Goal: Transaction & Acquisition: Purchase product/service

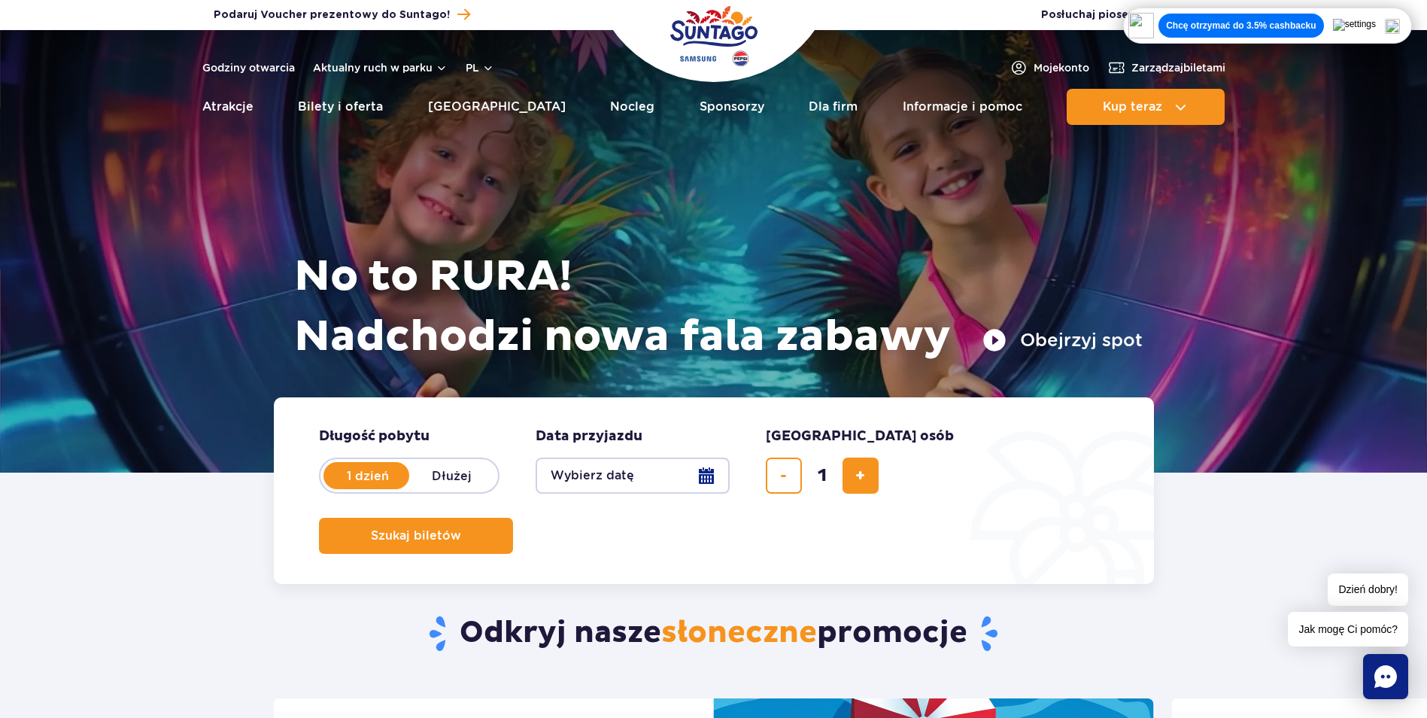
click at [466, 468] on label "Dłużej" at bounding box center [452, 476] width 86 height 32
click at [426, 488] on input "Dłużej" at bounding box center [417, 489] width 17 height 3
radio input "false"
radio input "true"
click at [396, 474] on label "1 dzień" at bounding box center [368, 476] width 86 height 32
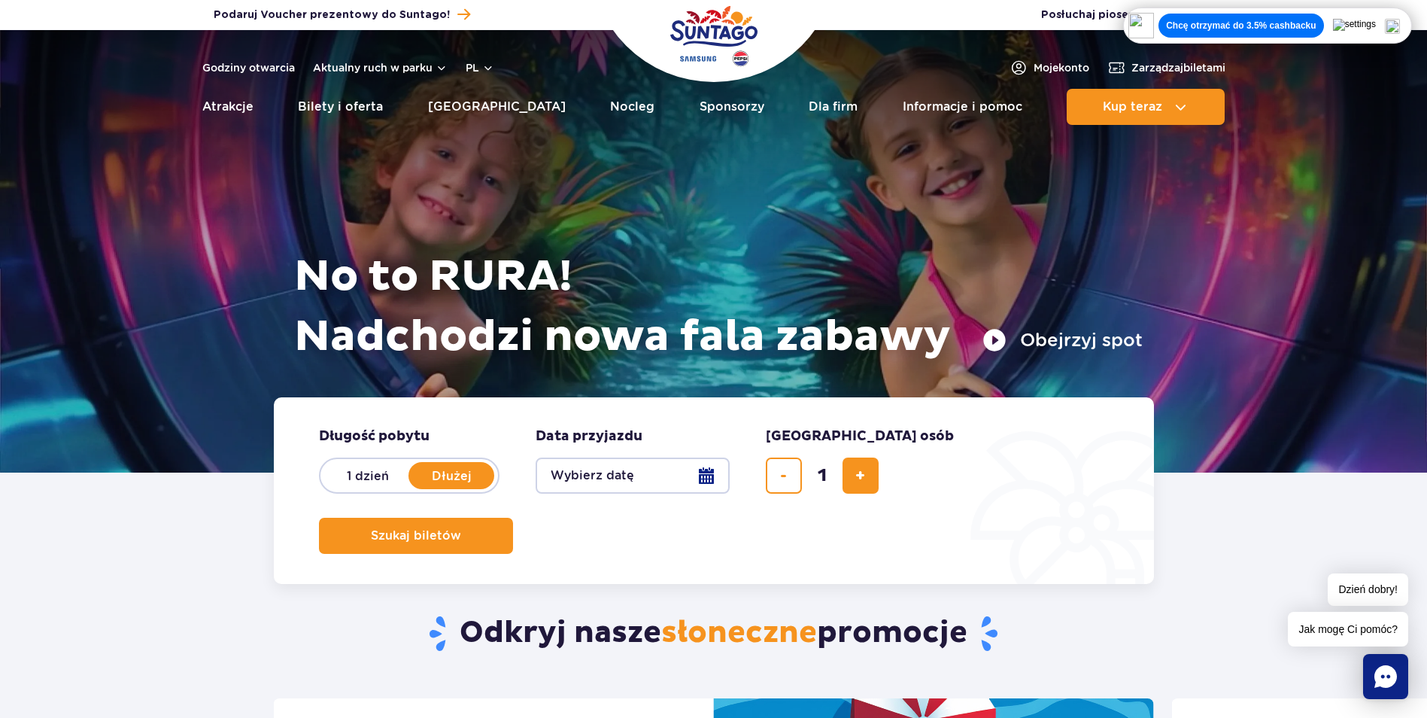
click at [342, 488] on input "1 dzień" at bounding box center [333, 489] width 17 height 3
radio input "true"
click at [713, 472] on button "Wybierz datę" at bounding box center [633, 475] width 194 height 36
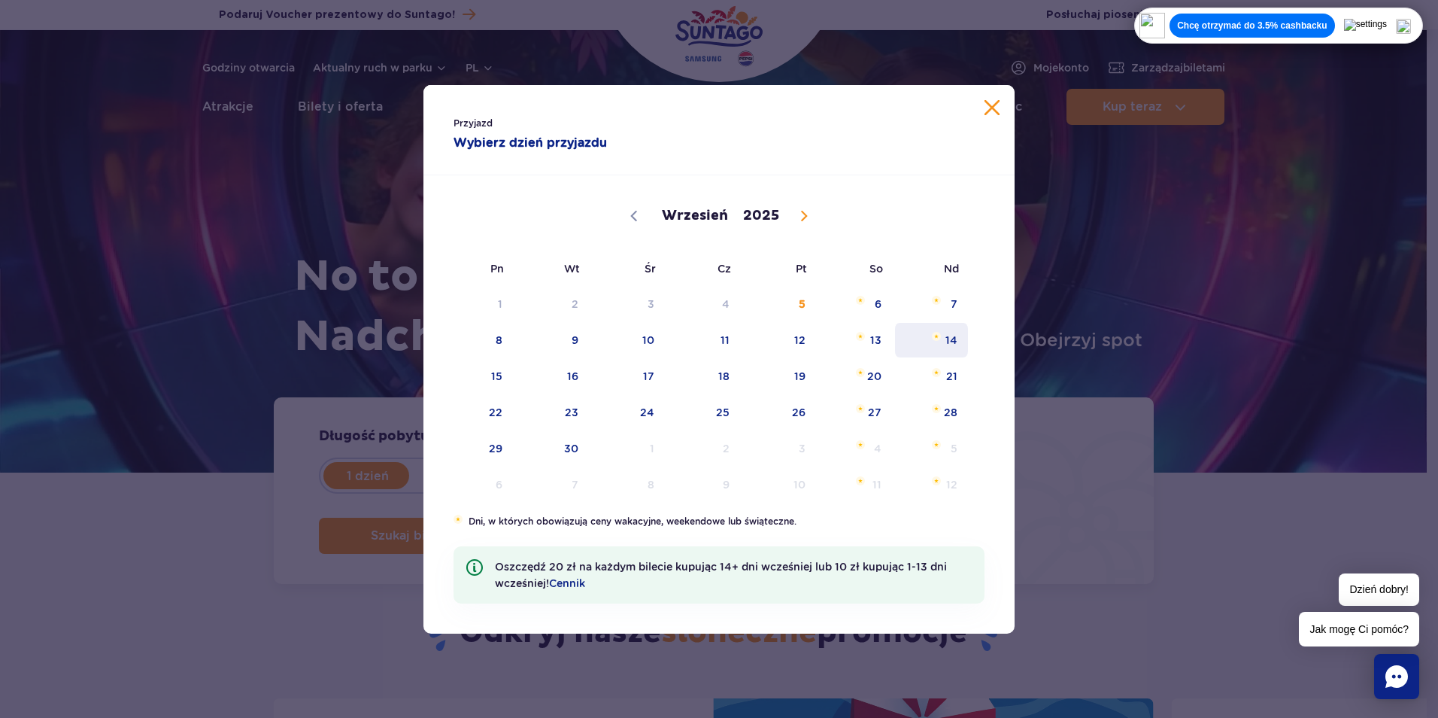
click at [948, 337] on span "14" at bounding box center [932, 340] width 76 height 35
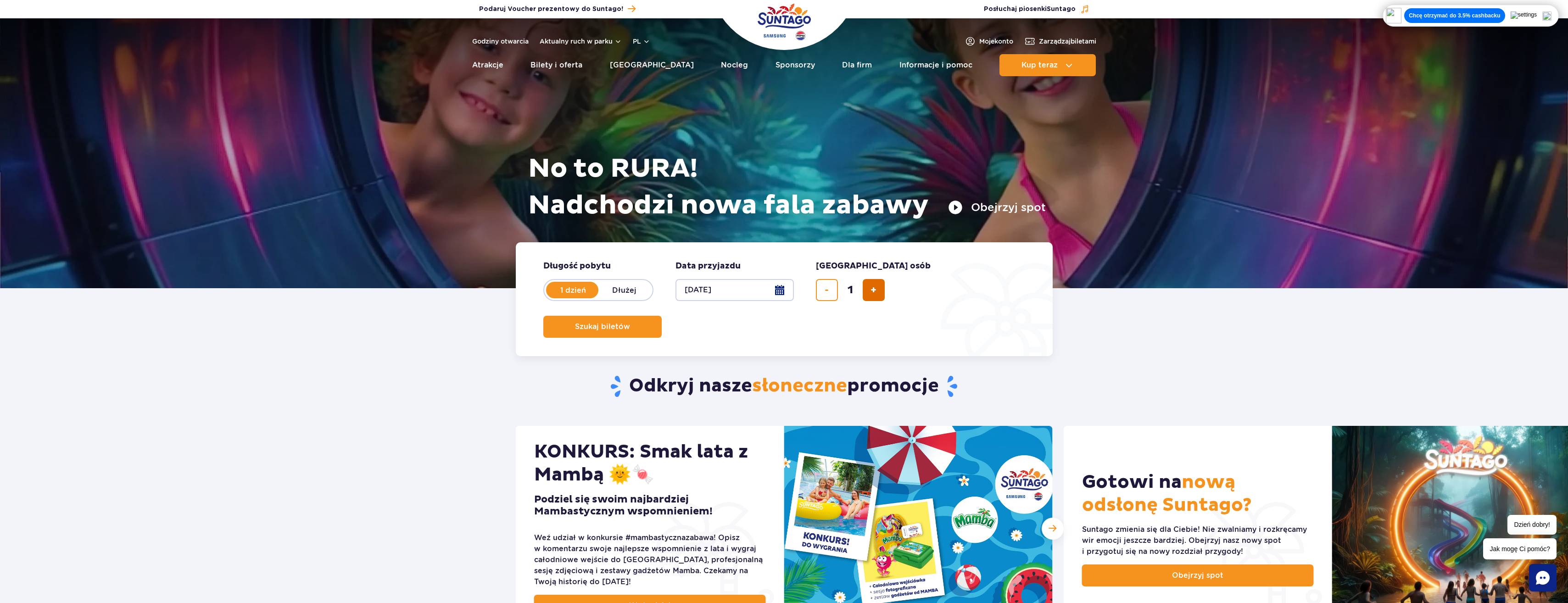
click at [870, 290] on button "dodaj bilet" at bounding box center [873, 290] width 22 height 22
type input "4"
click at [662, 316] on button "Szukaj biletów" at bounding box center [603, 327] width 118 height 22
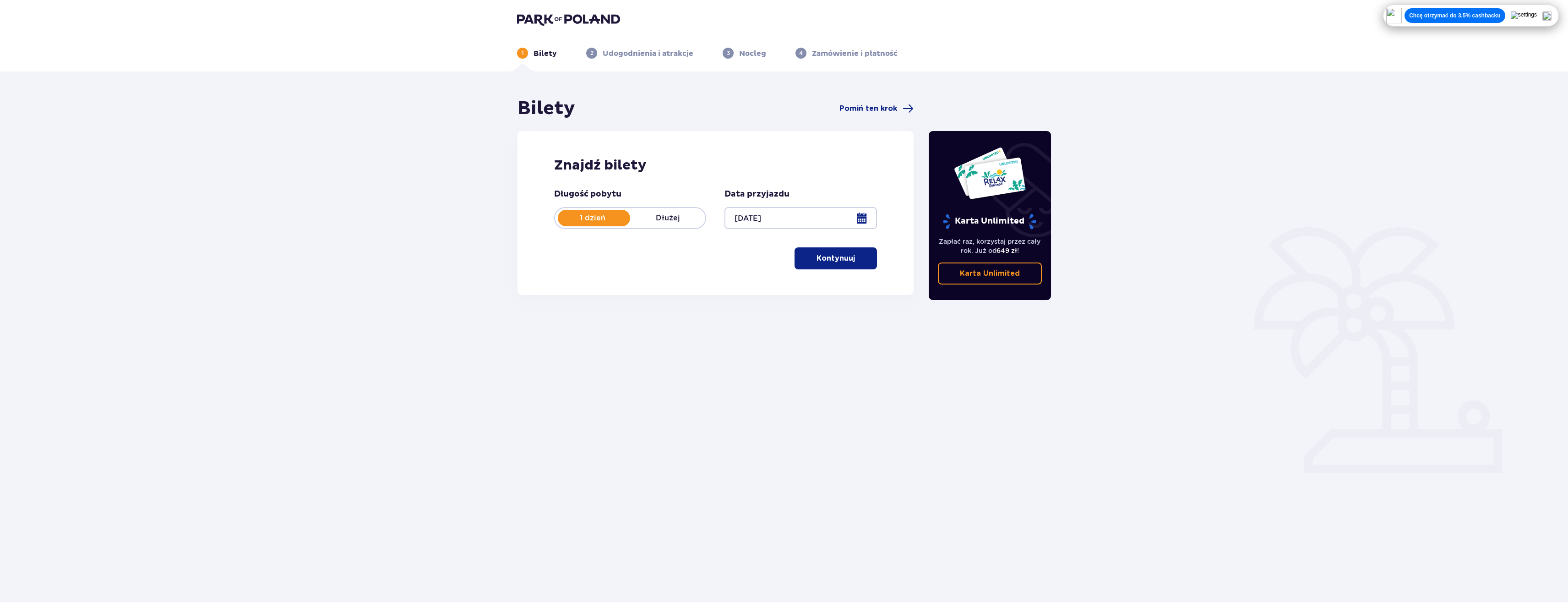
click at [816, 255] on p "Kontynuuj" at bounding box center [835, 258] width 38 height 10
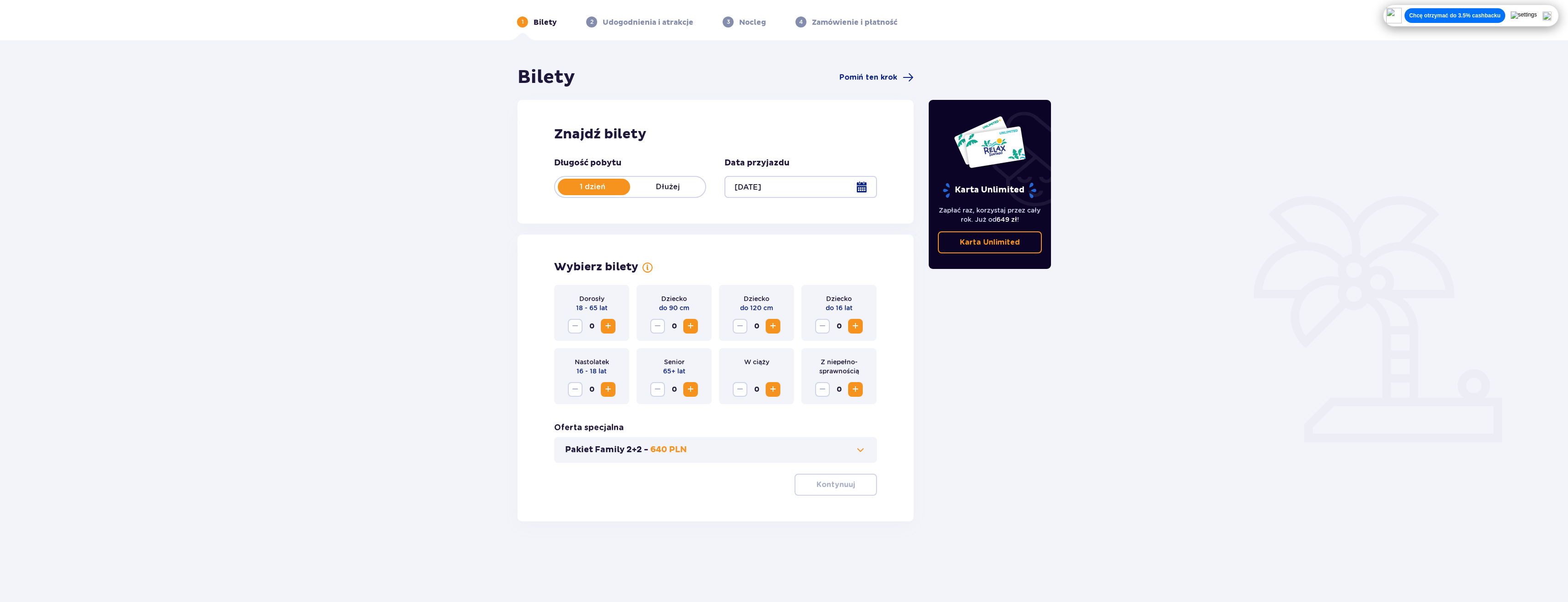
scroll to position [33, 0]
click at [771, 321] on span "Increase" at bounding box center [773, 324] width 11 height 11
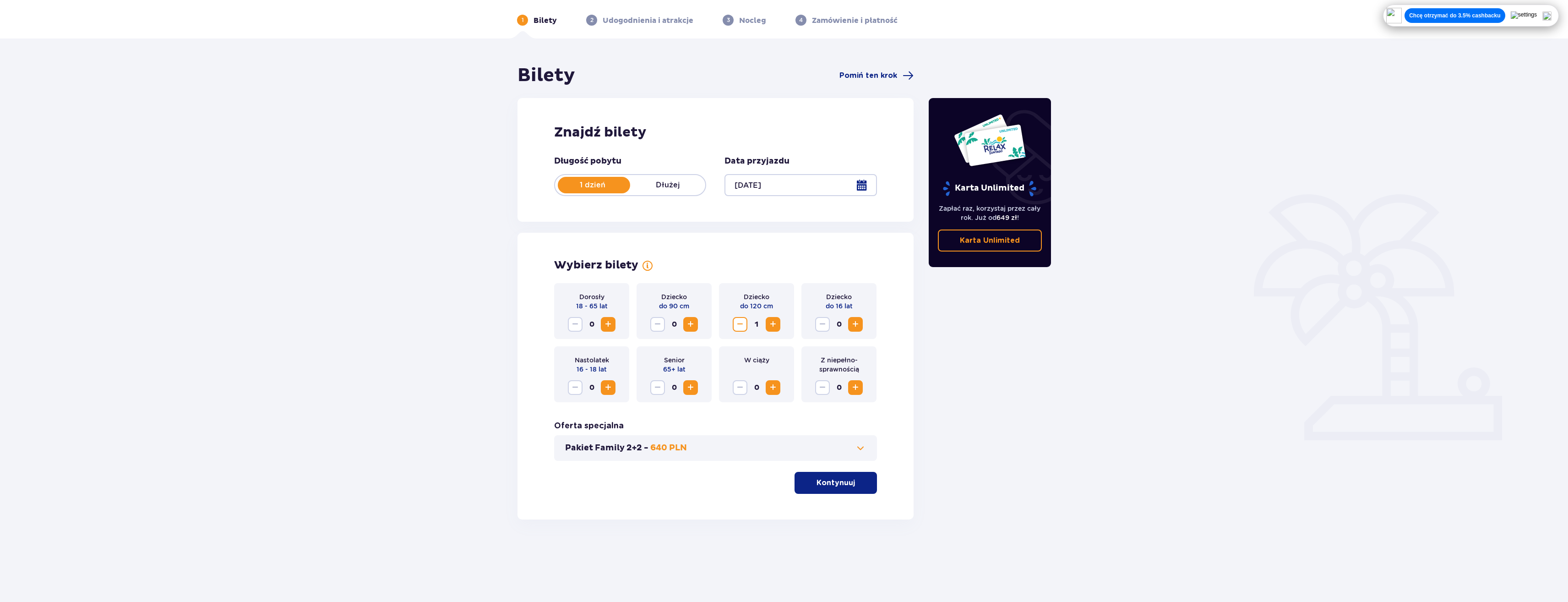
click at [853, 321] on span "Increase" at bounding box center [855, 324] width 11 height 11
click at [607, 322] on span "Increase" at bounding box center [608, 324] width 11 height 11
click at [817, 486] on p "Kontynuuj" at bounding box center [835, 483] width 38 height 10
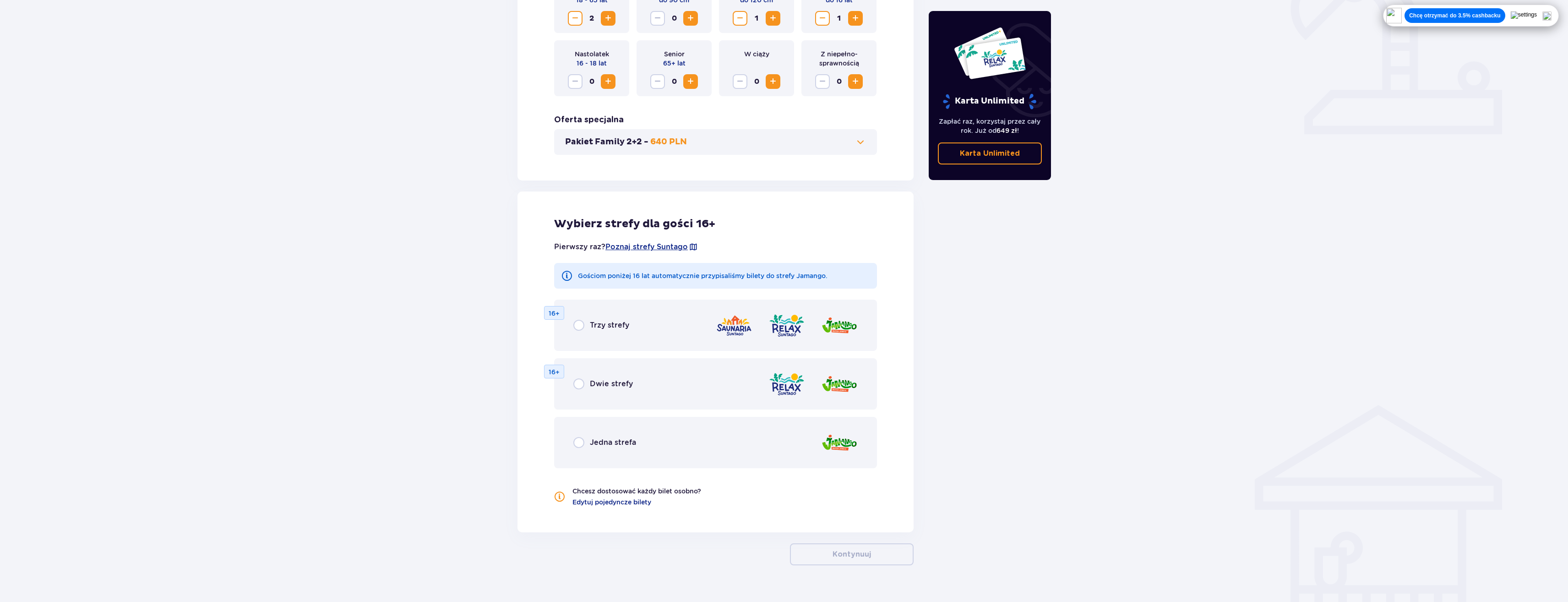
scroll to position [357, 0]
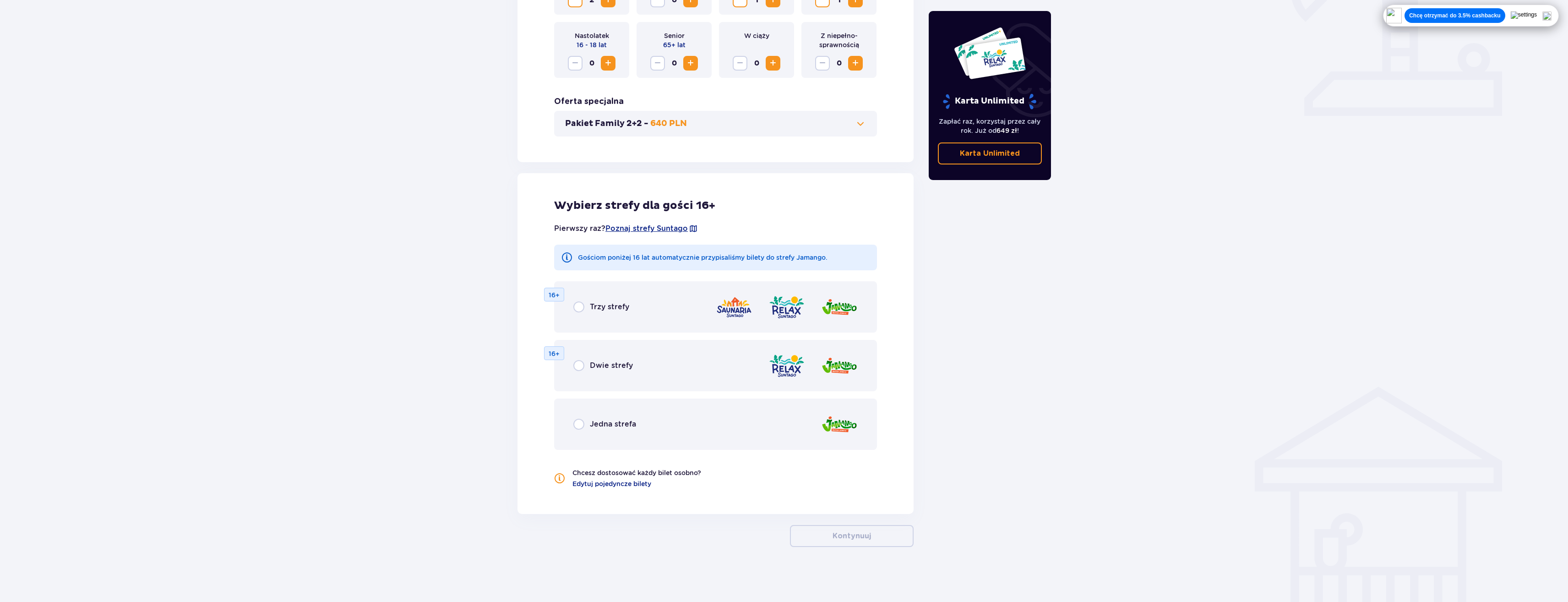
click at [635, 303] on div "Trzy strefy 16+" at bounding box center [715, 307] width 323 height 51
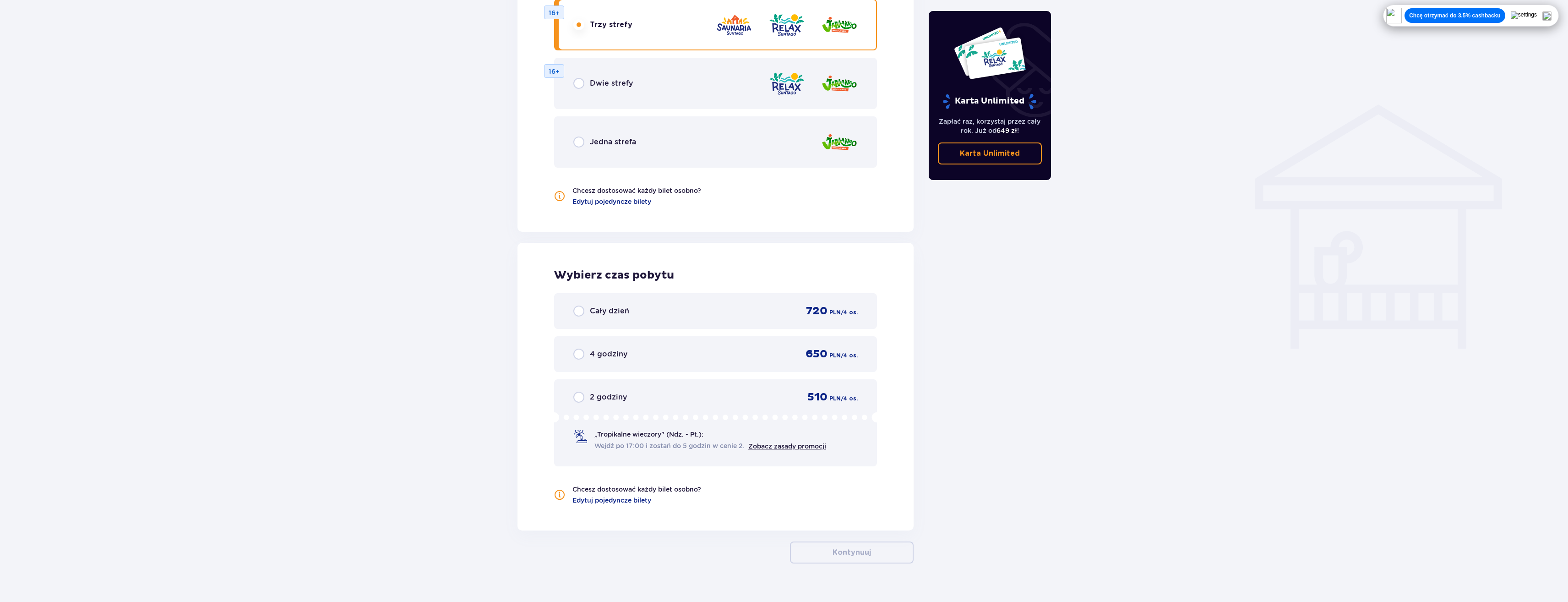
scroll to position [656, 0]
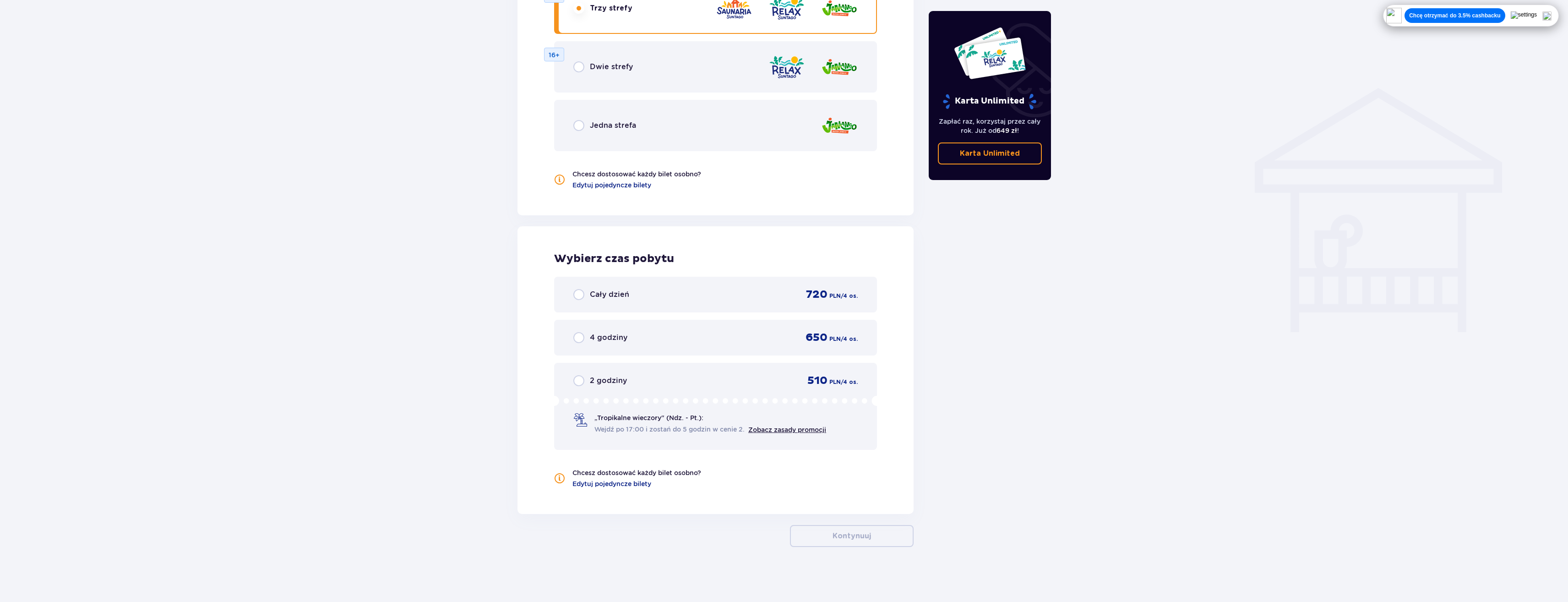
click at [674, 296] on div "Cały dzień 720 PLN / 4 os." at bounding box center [715, 294] width 284 height 14
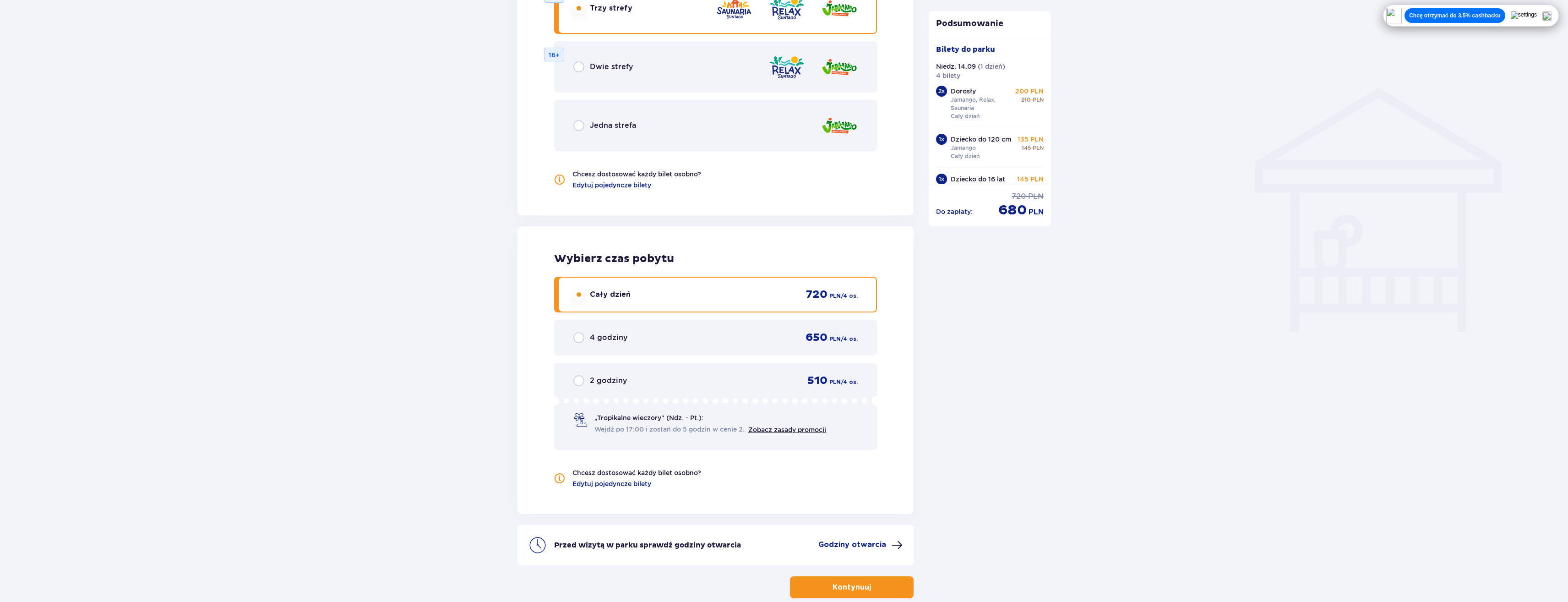
click at [813, 581] on button "Kontynuuj" at bounding box center [852, 587] width 124 height 22
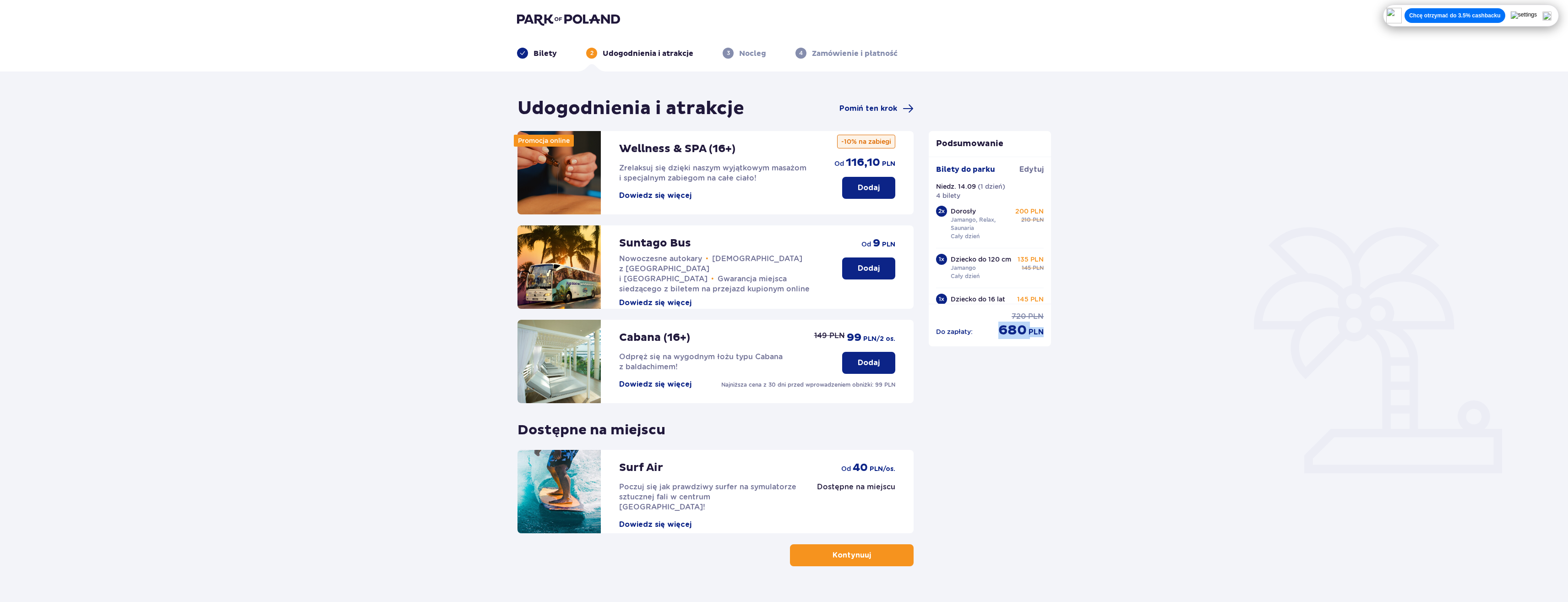
drag, startPoint x: 998, startPoint y: 326, endPoint x: 1099, endPoint y: 329, distance: 101.0
click at [1099, 329] on div "Udogodnienia i atrakcje Pomiń ten krok Promocja online Wellness & SPA (16+) Zre…" at bounding box center [784, 346] width 1568 height 550
drag, startPoint x: 1099, startPoint y: 329, endPoint x: 1108, endPoint y: 413, distance: 84.5
click at [1108, 413] on div "Udogodnienia i atrakcje Pomiń ten krok Promocja online Wellness & SPA (16+) Zre…" at bounding box center [784, 346] width 1568 height 550
drag, startPoint x: 996, startPoint y: 326, endPoint x: 1059, endPoint y: 328, distance: 63.0
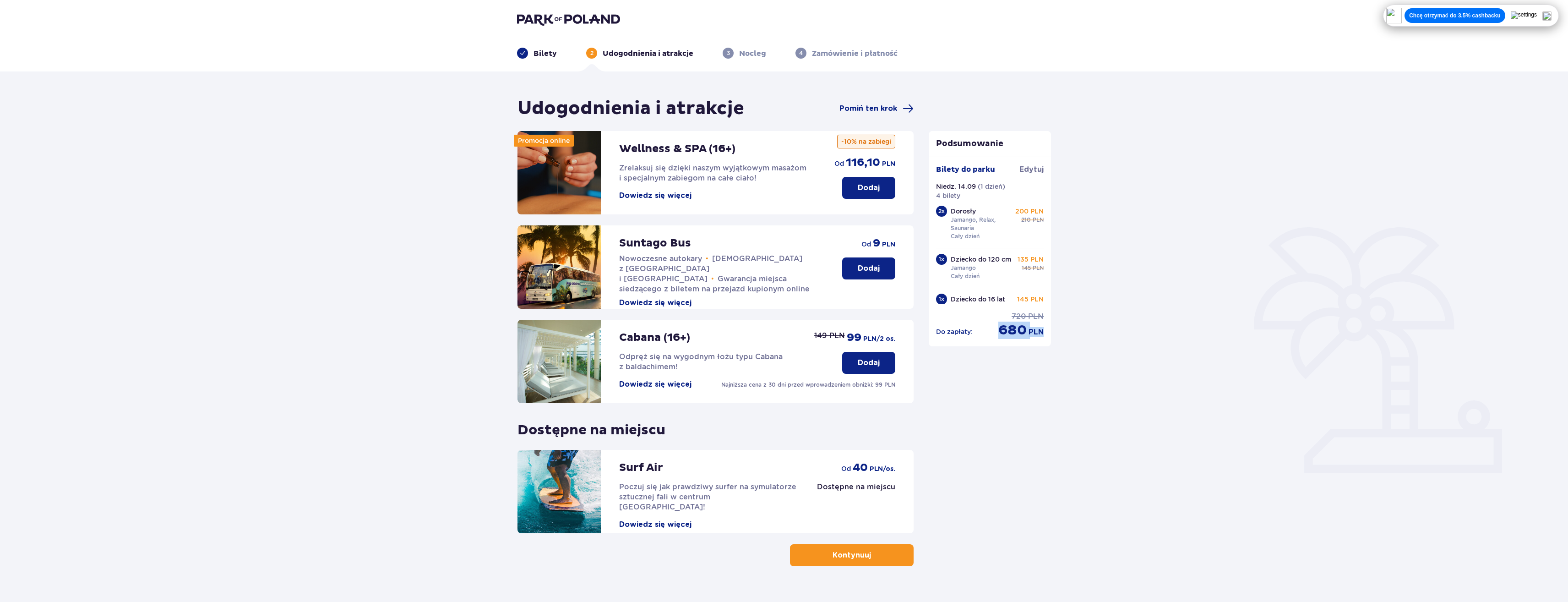
click at [1059, 328] on div "Udogodnienia i atrakcje Pomiń ten krok Promocja online Wellness & SPA (16+) Zre…" at bounding box center [784, 346] width 1568 height 550
drag, startPoint x: 1059, startPoint y: 328, endPoint x: 1111, endPoint y: 366, distance: 64.4
click at [1111, 366] on div "Udogodnienia i atrakcje Pomiń ten krok Promocja online Wellness & SPA (16+) Zre…" at bounding box center [784, 346] width 1568 height 550
